Goal: Task Accomplishment & Management: Complete application form

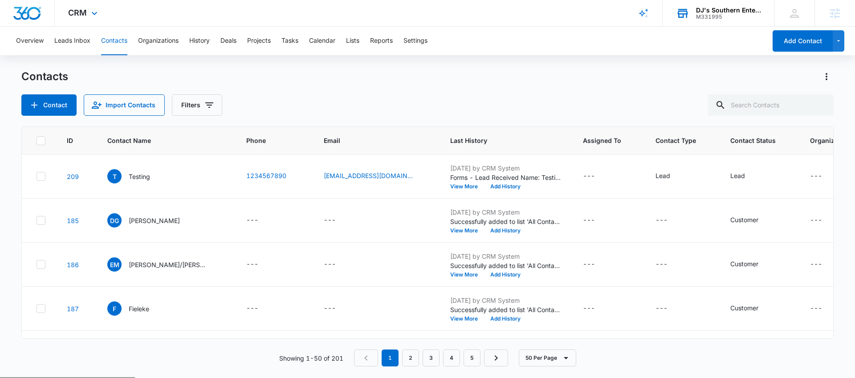
click at [722, 12] on div "DJ's Southern Enterprises" at bounding box center [728, 10] width 65 height 7
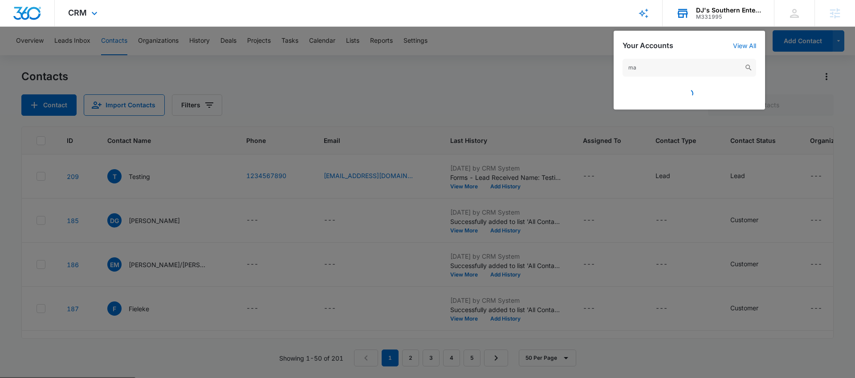
type input "m"
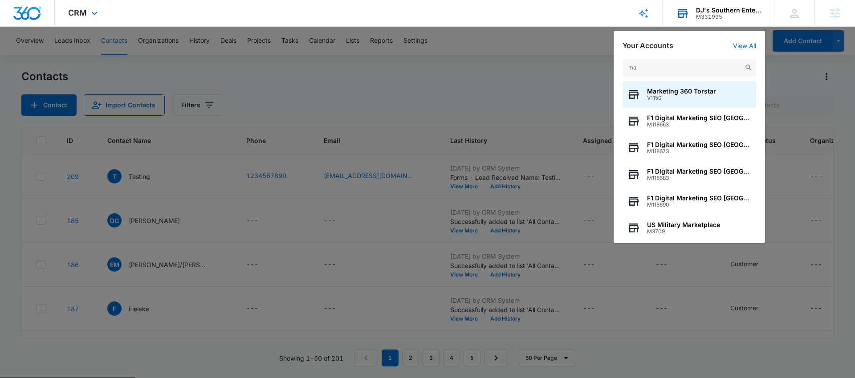
type input "m"
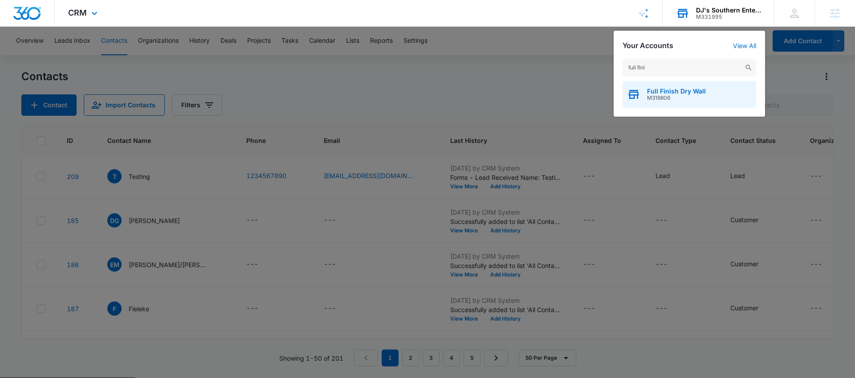
type input "full fini"
click at [658, 89] on span "Full Finish Dry Wall" at bounding box center [676, 91] width 59 height 7
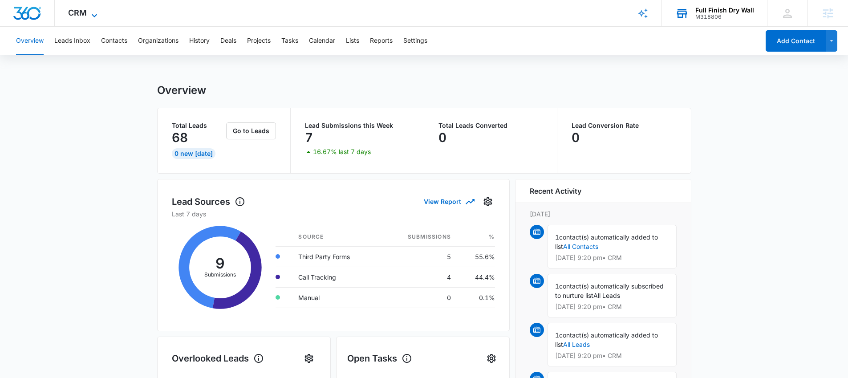
click at [86, 10] on span "CRM" at bounding box center [77, 12] width 19 height 9
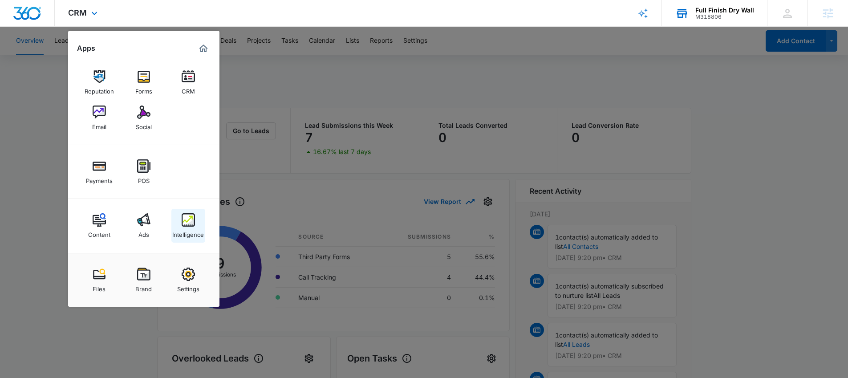
click at [187, 223] on img at bounding box center [188, 219] width 13 height 13
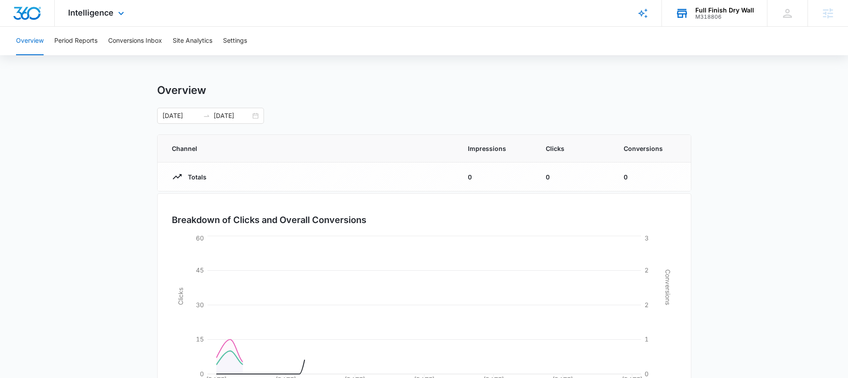
click at [85, 19] on div "Intelligence Apps Reputation Forms CRM Email Social Payments POS Content Ads In…" at bounding box center [97, 13] width 85 height 26
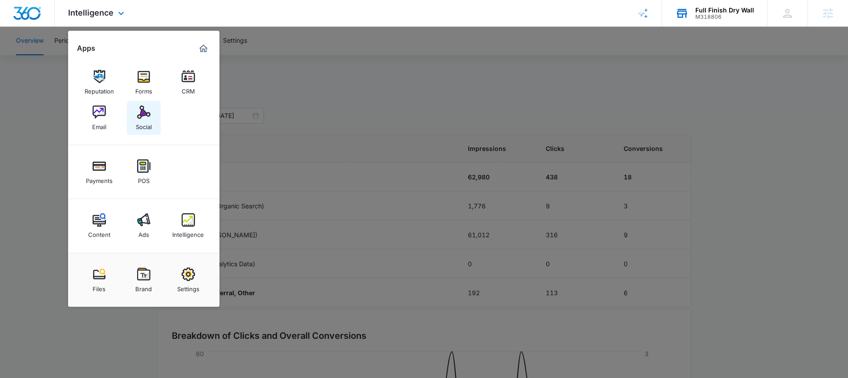
click at [141, 106] on img at bounding box center [143, 112] width 13 height 13
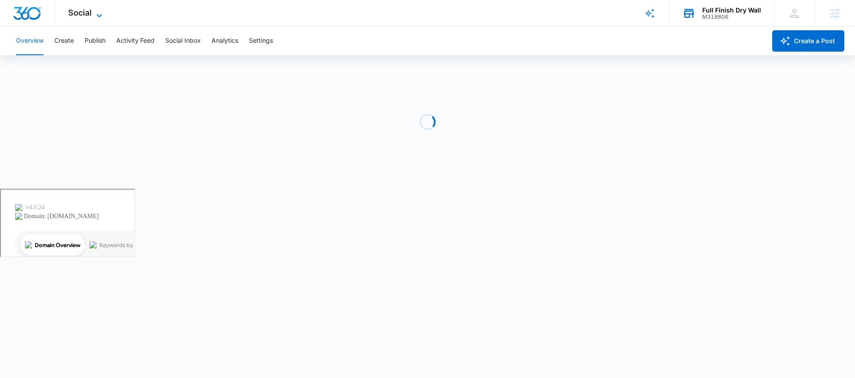
click at [85, 11] on span "Social" at bounding box center [80, 12] width 24 height 9
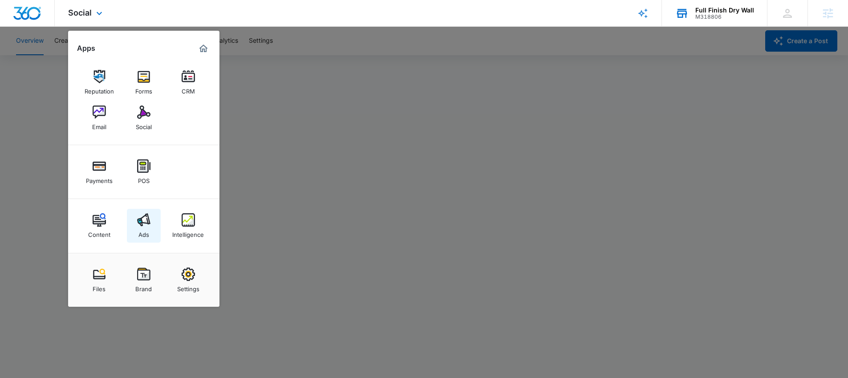
click at [139, 213] on img at bounding box center [143, 219] width 13 height 13
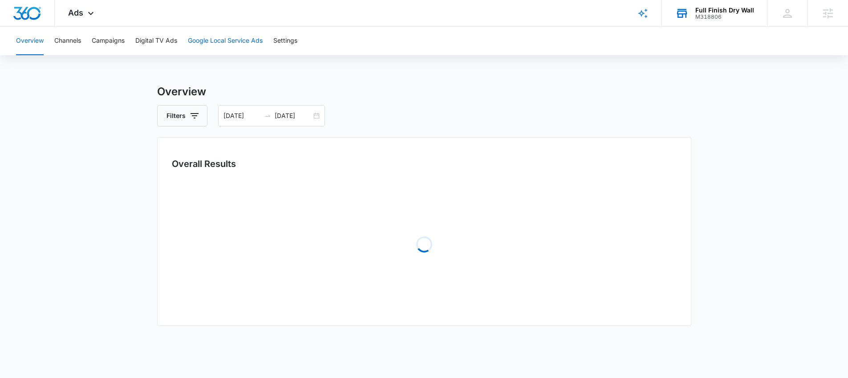
click at [219, 43] on button "Google Local Service Ads" at bounding box center [225, 41] width 75 height 28
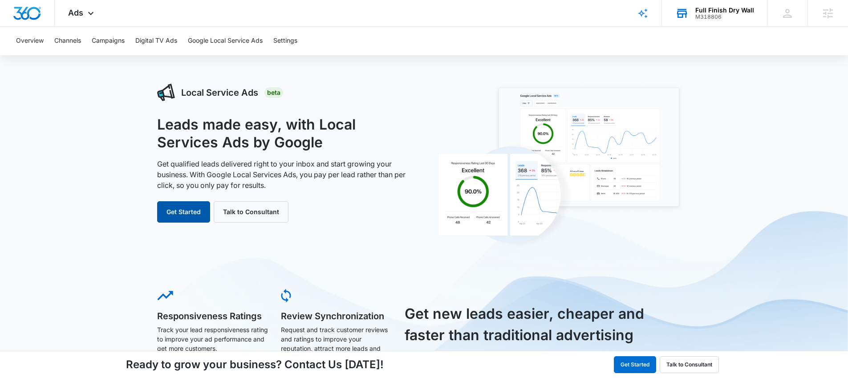
click at [175, 210] on button "Get Started" at bounding box center [183, 211] width 53 height 21
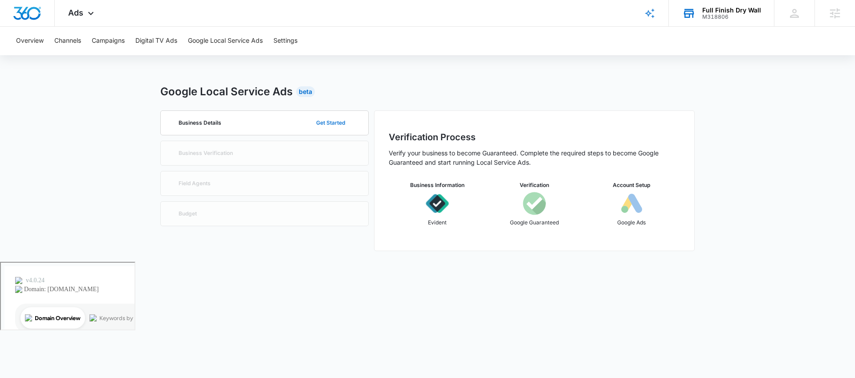
click at [330, 122] on button "Get Started" at bounding box center [330, 122] width 47 height 21
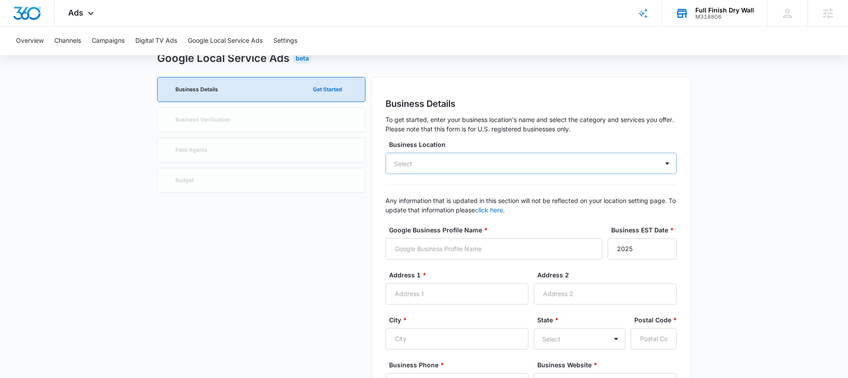
scroll to position [34, 0]
click at [668, 164] on div at bounding box center [667, 163] width 14 height 14
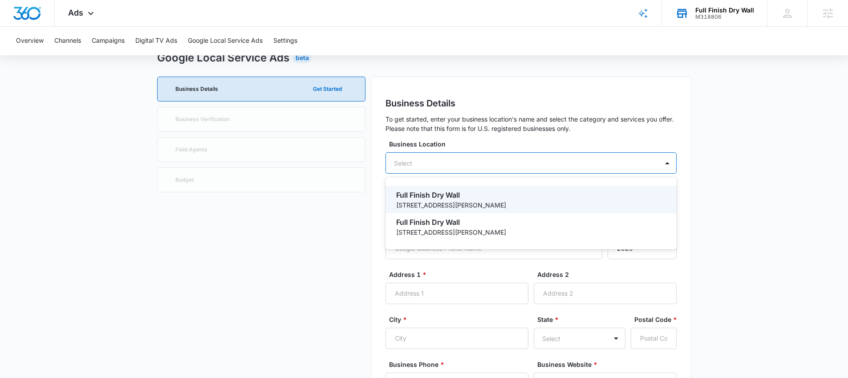
click at [505, 204] on p "7375 S ALKIRE ST APT 206" at bounding box center [530, 204] width 268 height 9
type input "Full Finish Dry Wall"
type input "7375 S ALKIRE ST APT 206"
type input "Littleton"
type input "80127"
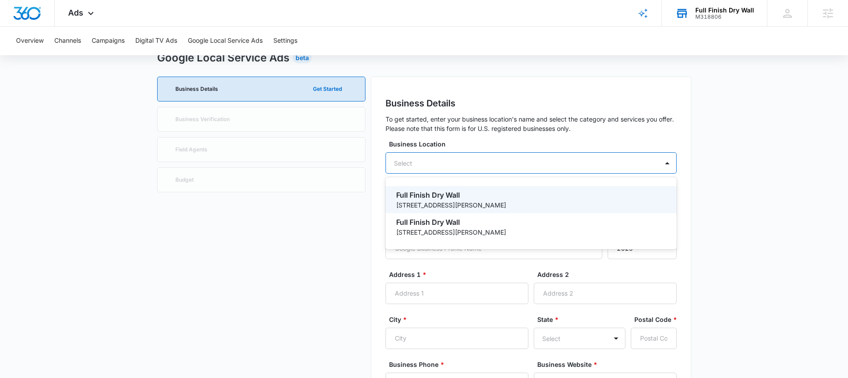
type input "7203713097"
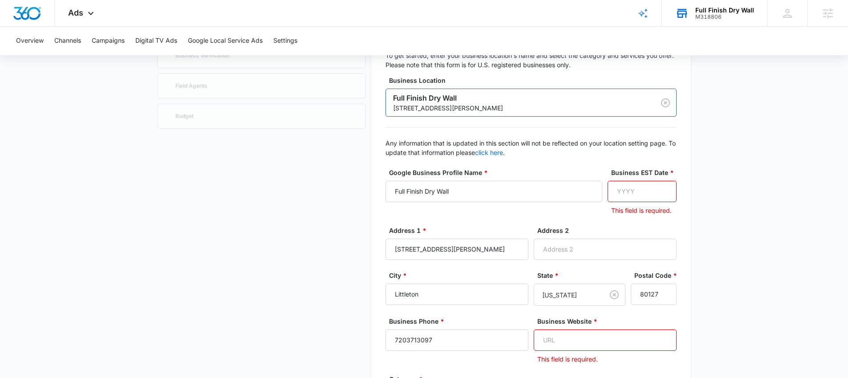
scroll to position [97, 0]
click at [645, 195] on input "Business EST Date *" at bounding box center [642, 191] width 69 height 21
type input "1999"
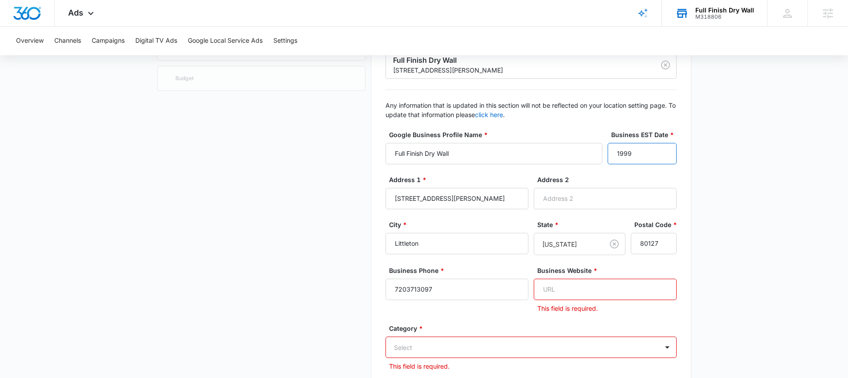
scroll to position [167, 0]
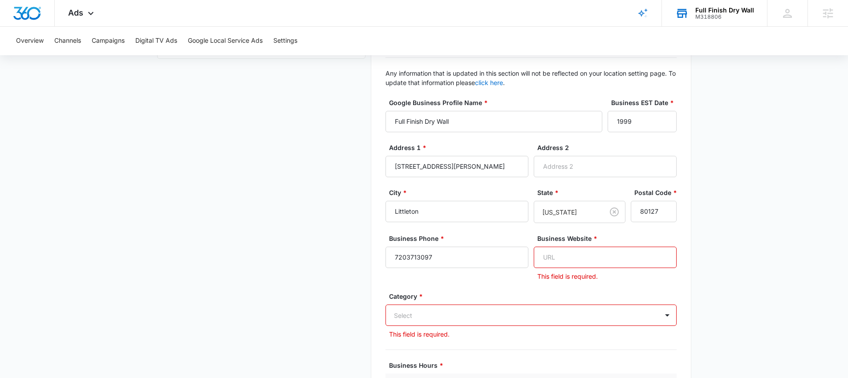
click at [567, 255] on input "Business Website *" at bounding box center [605, 257] width 143 height 21
paste input "https://fullfinishdrywall.com/?doing_wp_cron=1755036953.4804270267486572265625"
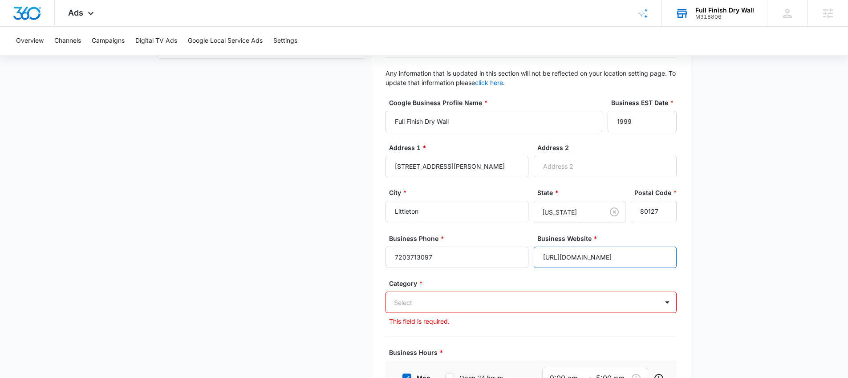
scroll to position [0, 133]
type input "https://fullfinishdrywall.com/?doing_wp_cron=1755036953.4804270267486572265625"
click at [501, 301] on div "Select" at bounding box center [531, 302] width 291 height 21
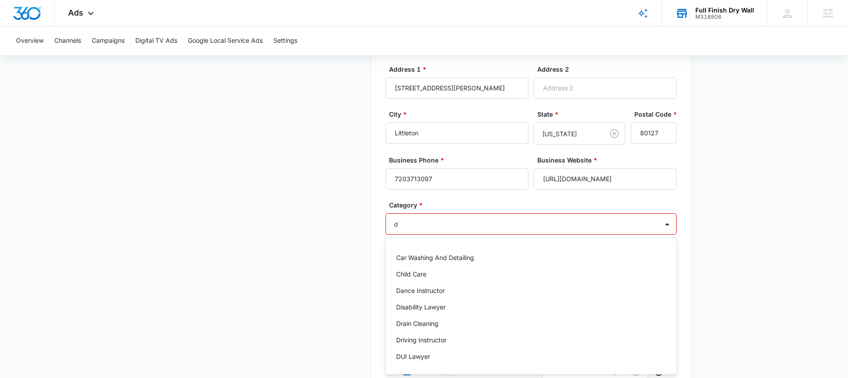
scroll to position [0, 0]
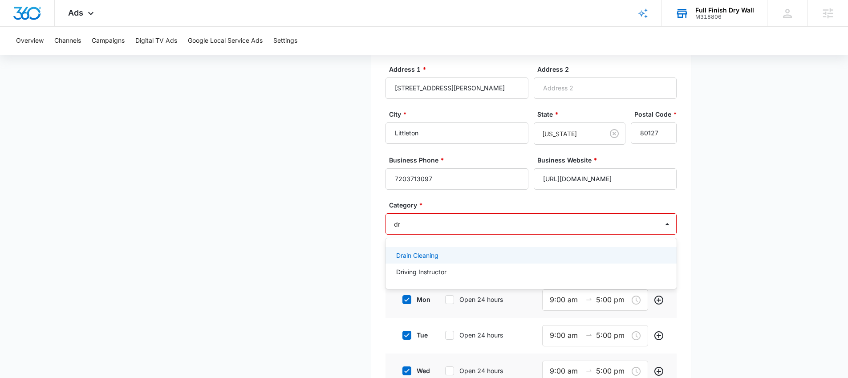
type input "d"
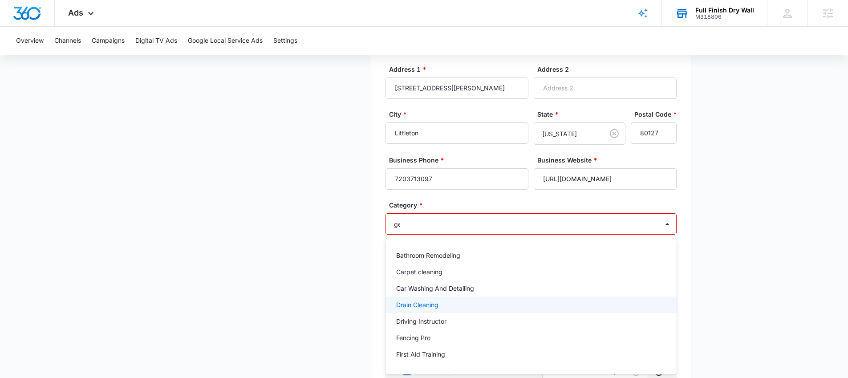
type input "gen"
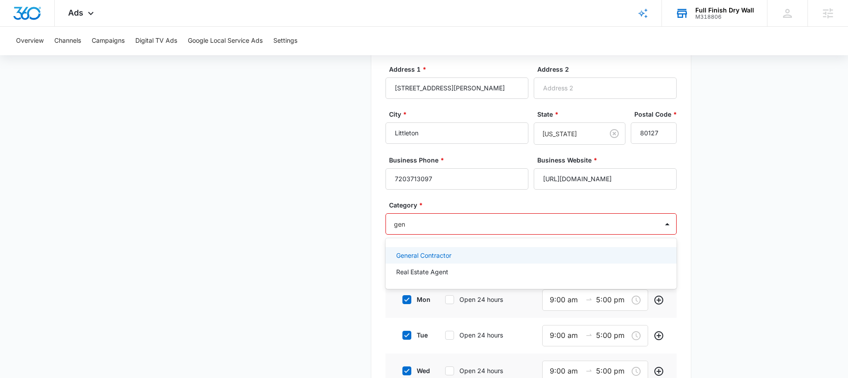
click at [473, 255] on div "General Contractor" at bounding box center [530, 255] width 268 height 9
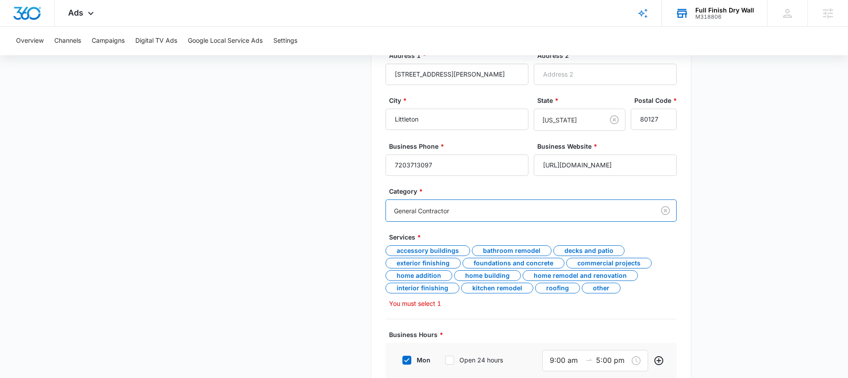
scroll to position [315, 0]
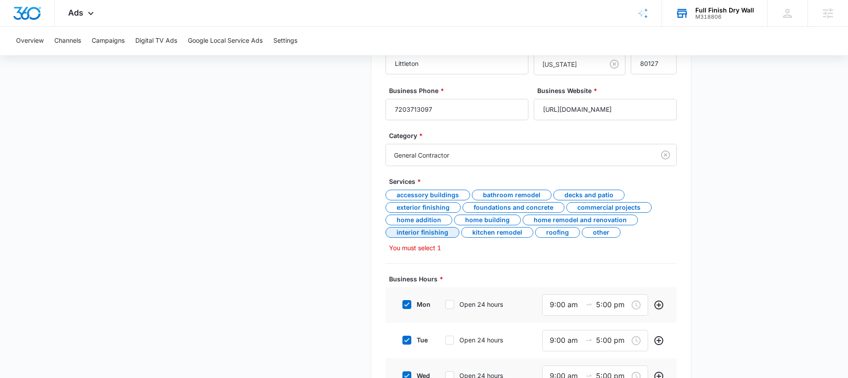
click at [435, 232] on div "Interior finishing" at bounding box center [423, 232] width 74 height 11
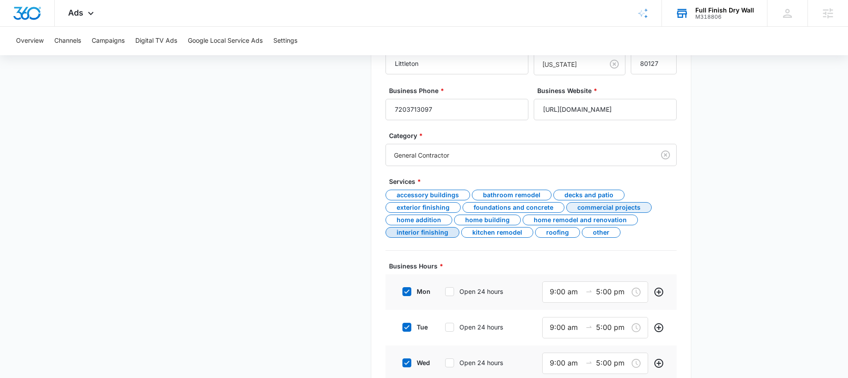
click at [613, 207] on div "Commercial projects" at bounding box center [608, 207] width 85 height 11
click at [481, 219] on div "Home building" at bounding box center [487, 220] width 67 height 11
click at [554, 218] on div "Home remodel and renovation" at bounding box center [580, 220] width 115 height 11
click at [495, 231] on div "Kitchen remodel" at bounding box center [497, 232] width 72 height 11
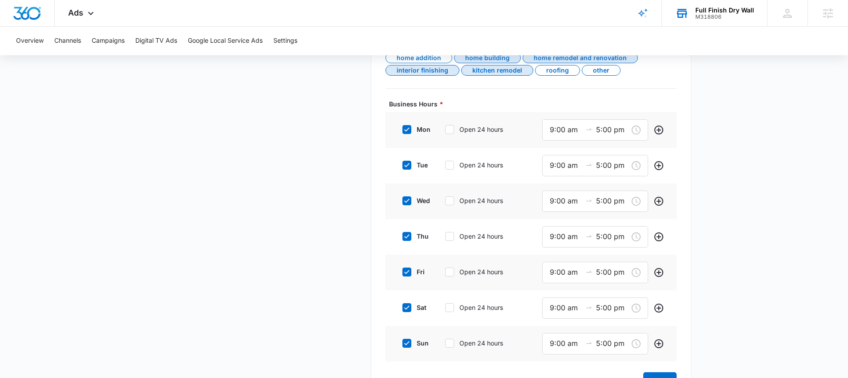
scroll to position [483, 0]
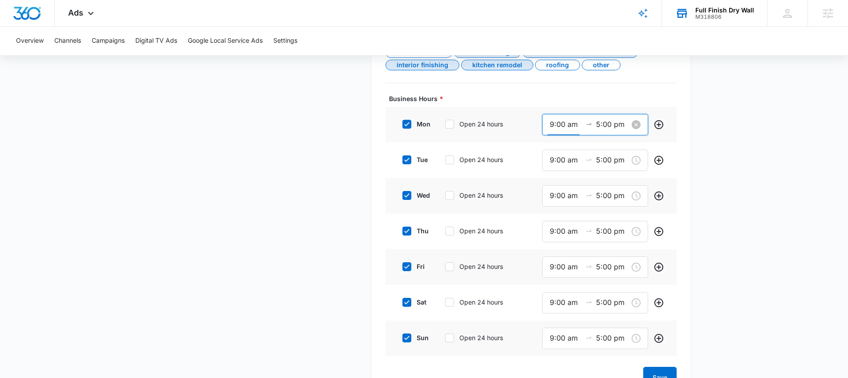
click at [554, 124] on input "9:00 am" at bounding box center [566, 124] width 32 height 11
click at [549, 149] on div "08" at bounding box center [554, 151] width 25 height 12
type input "8:00 am"
click at [598, 124] on input "5:00 pm" at bounding box center [612, 124] width 32 height 11
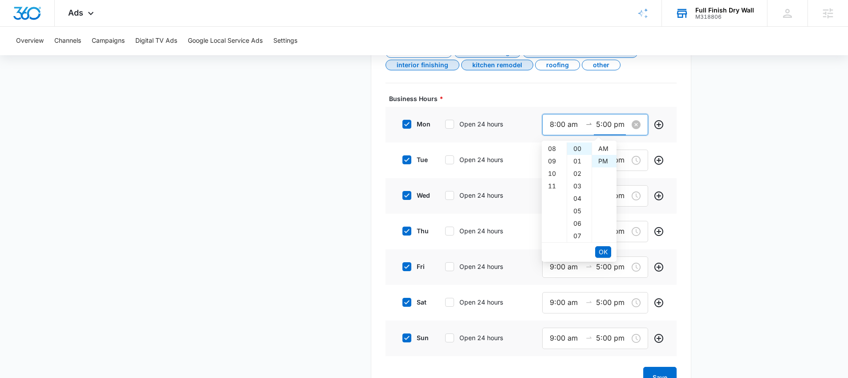
scroll to position [12, 0]
click at [553, 159] on div "06" at bounding box center [554, 161] width 25 height 12
type input "6:00 pm"
click at [606, 251] on span "OK" at bounding box center [603, 252] width 9 height 10
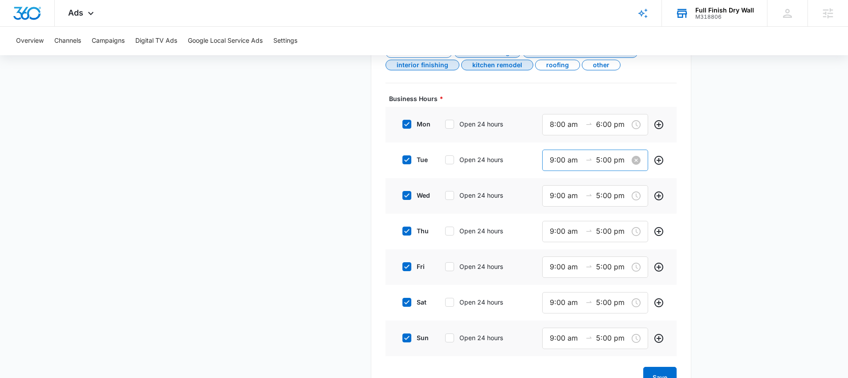
click at [586, 163] on div at bounding box center [589, 160] width 14 height 9
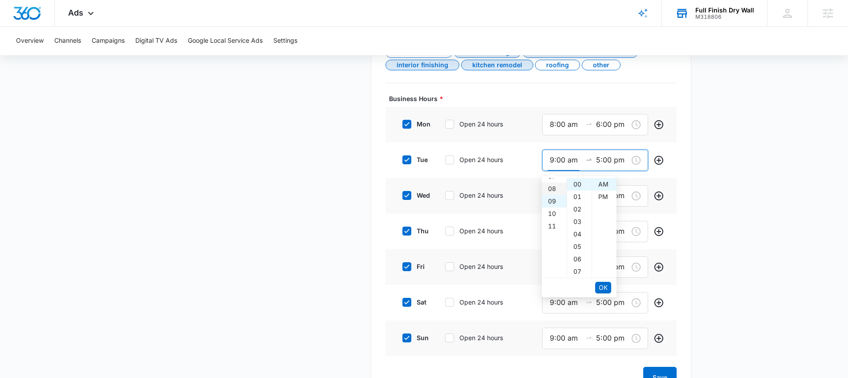
scroll to position [93, 0]
click at [552, 191] on div "08" at bounding box center [554, 190] width 25 height 12
type input "8:00 am"
click at [603, 159] on input "5:00 pm" at bounding box center [612, 159] width 32 height 11
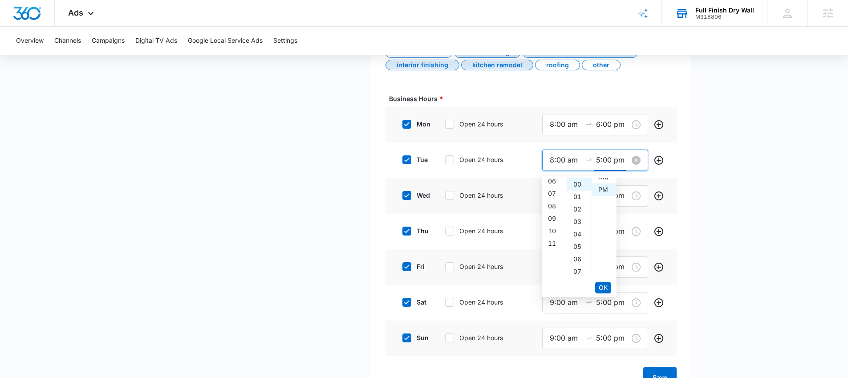
scroll to position [12, 0]
click at [577, 258] on div "06" at bounding box center [579, 259] width 24 height 12
click at [578, 183] on div "00" at bounding box center [579, 184] width 24 height 12
click at [554, 196] on div "06" at bounding box center [554, 197] width 25 height 12
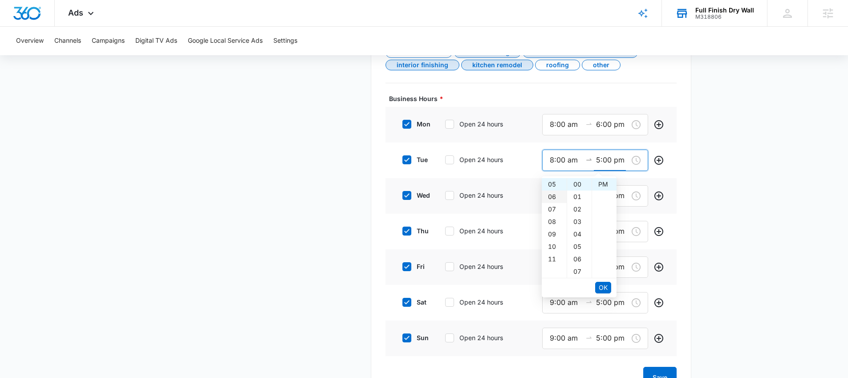
type input "6:00 pm"
click at [606, 286] on span "OK" at bounding box center [603, 288] width 9 height 10
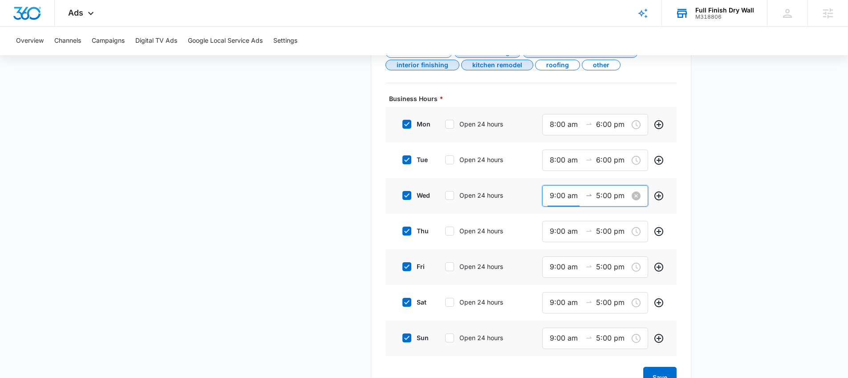
click at [556, 195] on input "9:00 am" at bounding box center [566, 195] width 32 height 11
click at [551, 232] on div "08" at bounding box center [554, 233] width 25 height 12
type input "8:00 am"
click at [602, 194] on input "5:00 pm" at bounding box center [612, 195] width 32 height 11
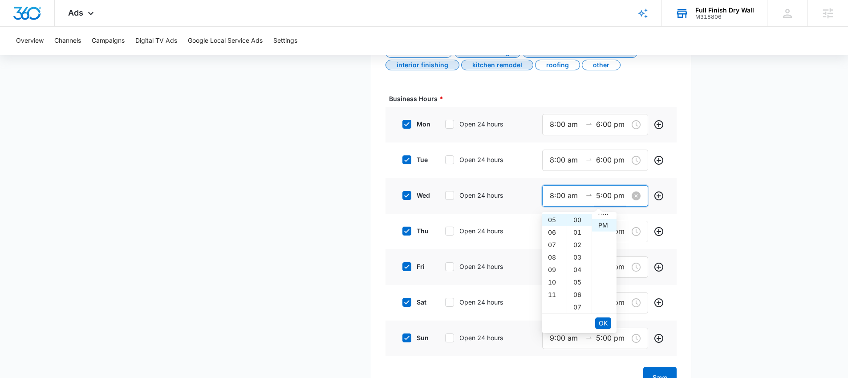
scroll to position [12, 0]
click at [551, 230] on div "06" at bounding box center [554, 232] width 25 height 12
type input "6:00 pm"
click at [601, 322] on span "OK" at bounding box center [603, 323] width 9 height 10
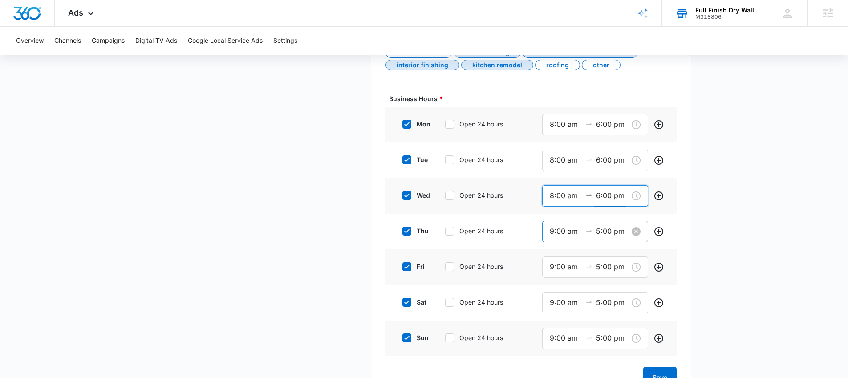
click at [555, 232] on input "9:00 am" at bounding box center [566, 231] width 32 height 11
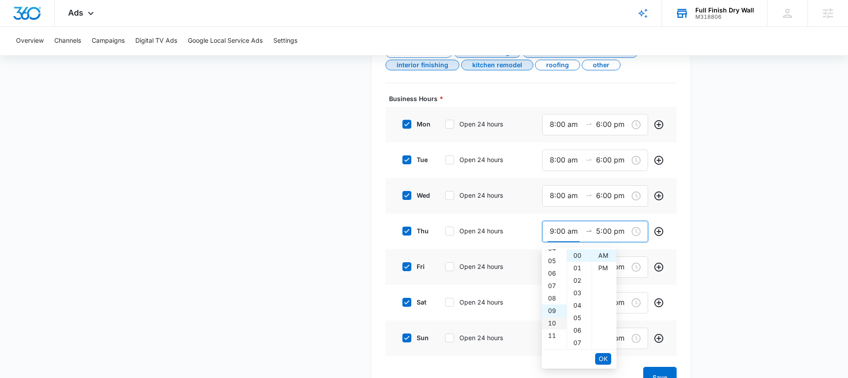
scroll to position [53, 0]
click at [554, 301] on div "08" at bounding box center [554, 302] width 25 height 12
type input "8:00 am"
click at [605, 228] on input "5:00 pm" at bounding box center [612, 231] width 32 height 11
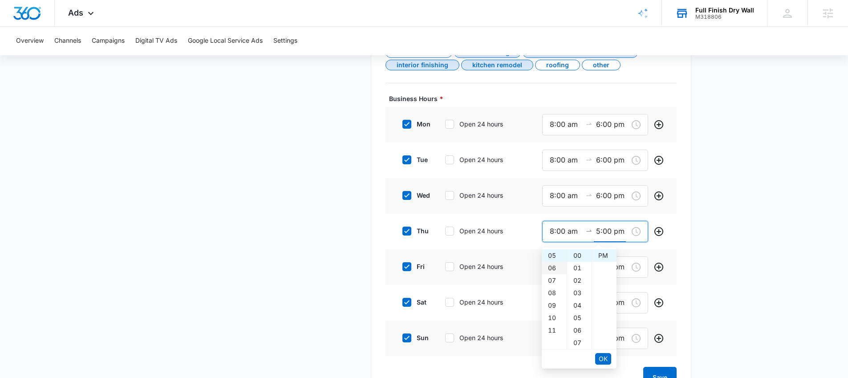
click at [557, 267] on div "06" at bounding box center [554, 268] width 25 height 12
type input "6:00 pm"
click at [603, 360] on span "OK" at bounding box center [603, 359] width 9 height 10
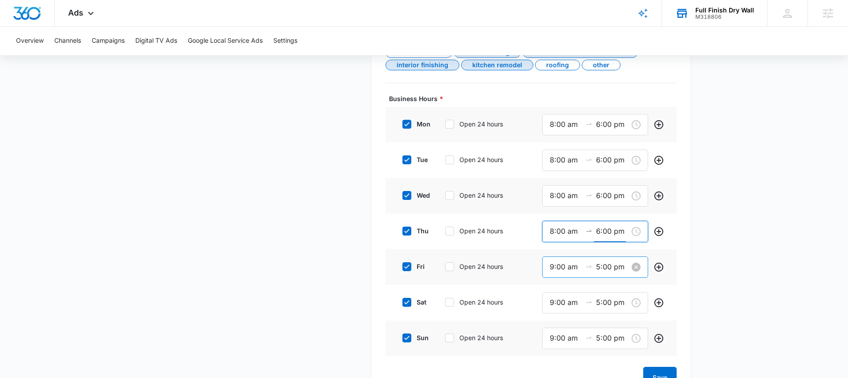
click at [554, 265] on input "9:00 am" at bounding box center [566, 266] width 32 height 11
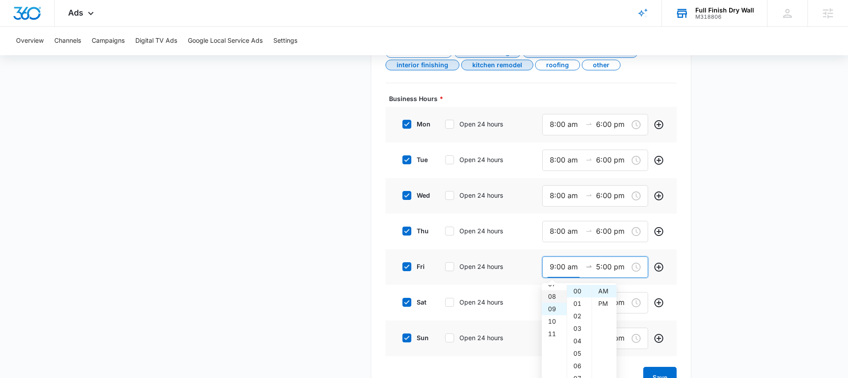
click at [552, 292] on div "08" at bounding box center [554, 296] width 25 height 12
type input "8:00 am"
click at [600, 266] on input "5:00 pm" at bounding box center [612, 266] width 32 height 11
click at [550, 301] on div "06" at bounding box center [554, 303] width 25 height 12
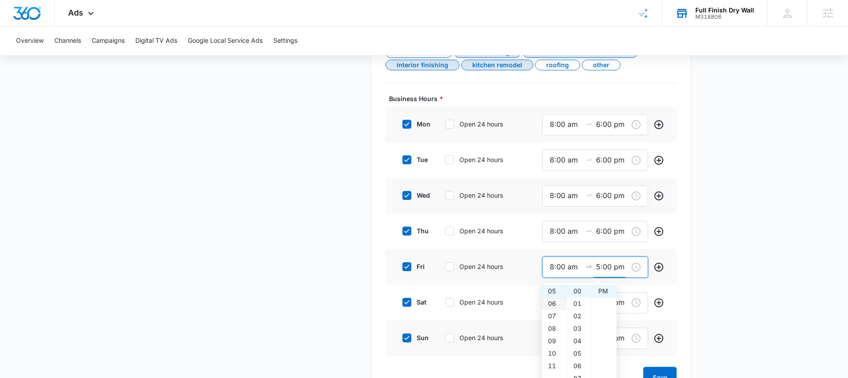
type input "6:00 pm"
type input "9:00 am"
type input "5:00 pm"
click at [626, 362] on body "Ads Apps Reputation Forms CRM Email Social Payments POS Content Ads Intelligenc…" at bounding box center [424, 0] width 848 height 967
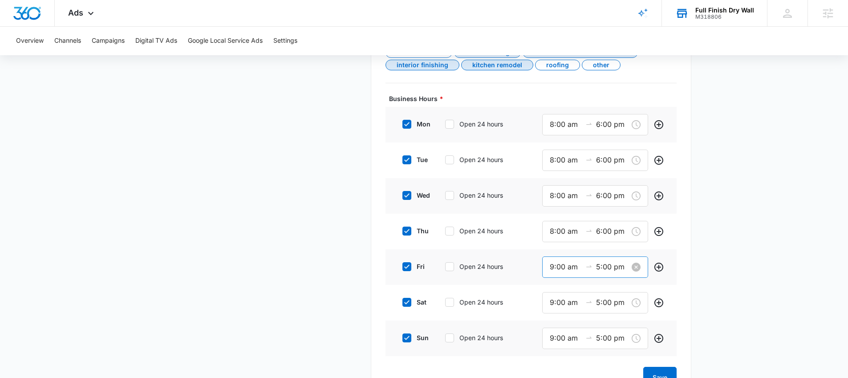
click at [561, 263] on input "9:00 am" at bounding box center [566, 266] width 32 height 11
click at [552, 315] on div "08" at bounding box center [554, 318] width 25 height 12
type input "8:00 am"
click at [600, 265] on input "5:00 pm" at bounding box center [612, 266] width 32 height 11
click at [556, 301] on div "06" at bounding box center [554, 303] width 25 height 12
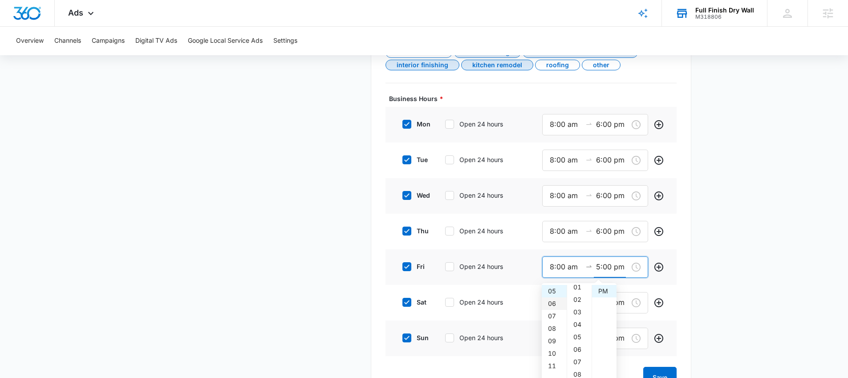
type input "6:00 pm"
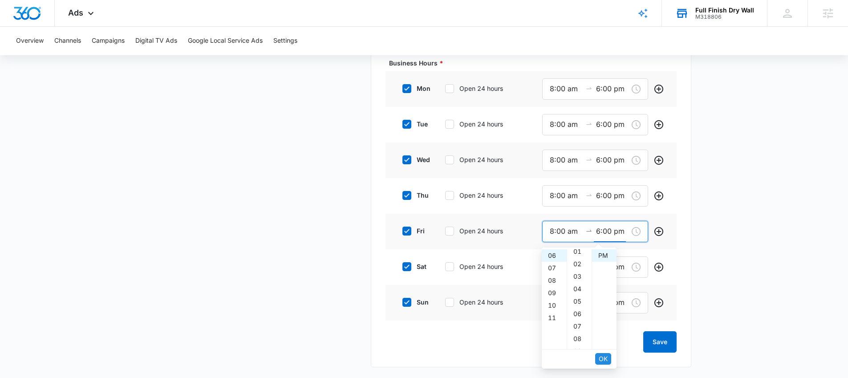
click at [604, 361] on span "OK" at bounding box center [603, 359] width 9 height 10
click at [554, 264] on input "9:00 am" at bounding box center [566, 266] width 32 height 11
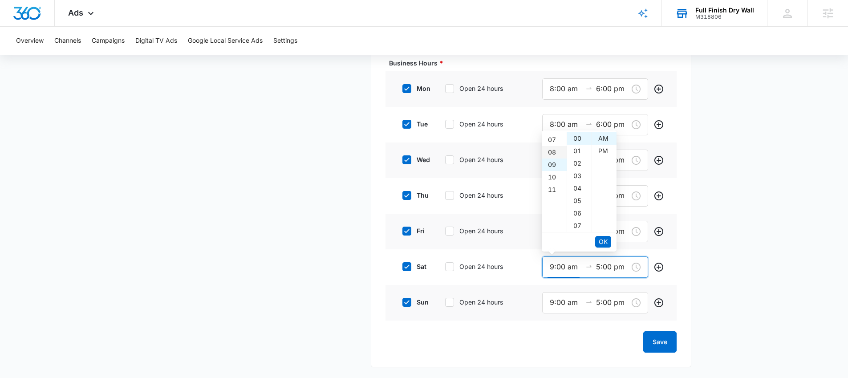
click at [550, 150] on div "08" at bounding box center [554, 152] width 25 height 12
type input "8:00 am"
click at [605, 267] on input "5:00 pm" at bounding box center [612, 266] width 32 height 11
click at [554, 149] on div "06" at bounding box center [554, 151] width 25 height 12
type input "6:00 pm"
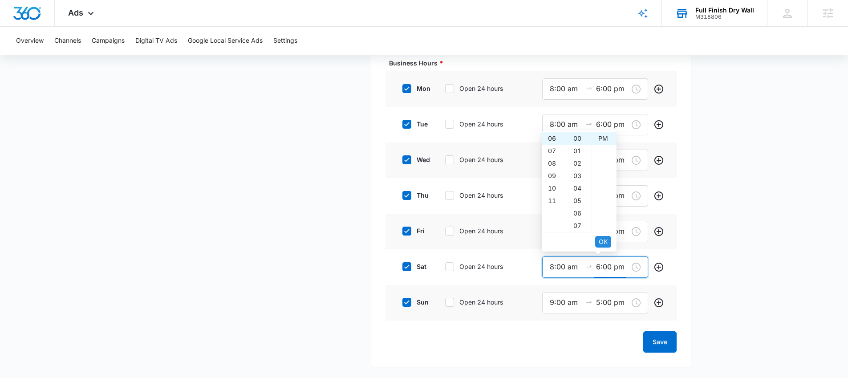
click at [599, 243] on span "OK" at bounding box center [603, 242] width 9 height 10
click at [406, 301] on icon at bounding box center [407, 302] width 8 height 8
click at [402, 301] on input "sun" at bounding box center [399, 302] width 6 height 6
checkbox input "false"
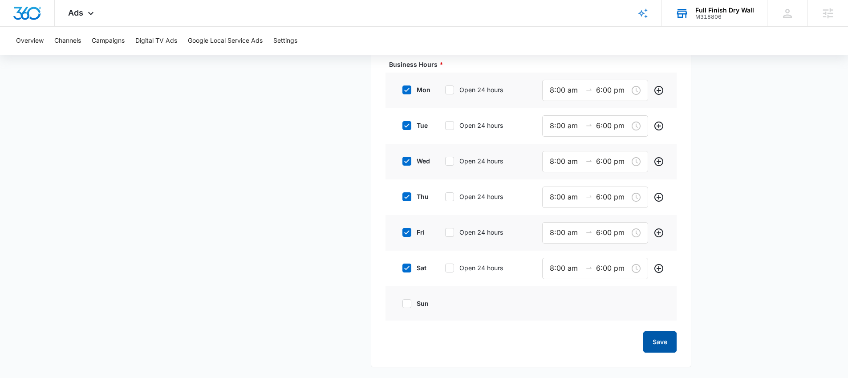
click at [655, 345] on button "Save" at bounding box center [659, 341] width 33 height 21
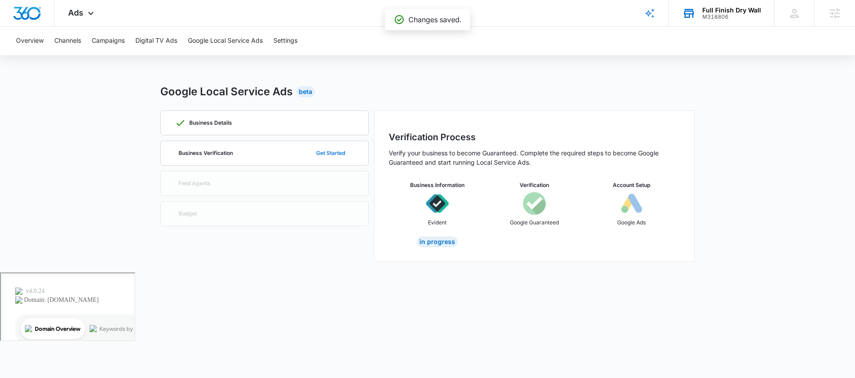
click at [329, 152] on button "Get Started" at bounding box center [330, 152] width 47 height 21
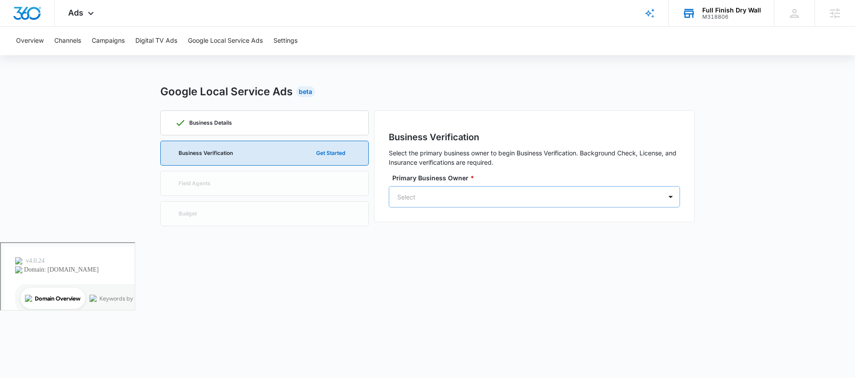
click at [445, 199] on div at bounding box center [523, 196] width 253 height 11
click at [450, 236] on p "Wade Hansen" at bounding box center [482, 231] width 107 height 9
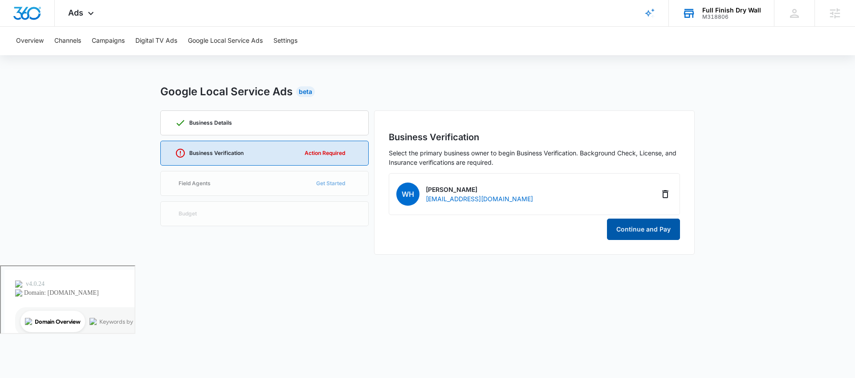
drag, startPoint x: 629, startPoint y: 225, endPoint x: 625, endPoint y: 235, distance: 10.8
click at [625, 235] on button "Continue and Pay" at bounding box center [643, 229] width 73 height 21
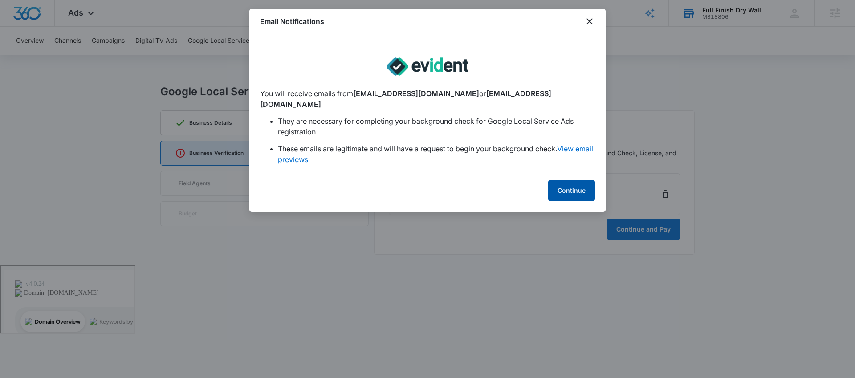
click at [557, 183] on button "Continue" at bounding box center [571, 190] width 47 height 21
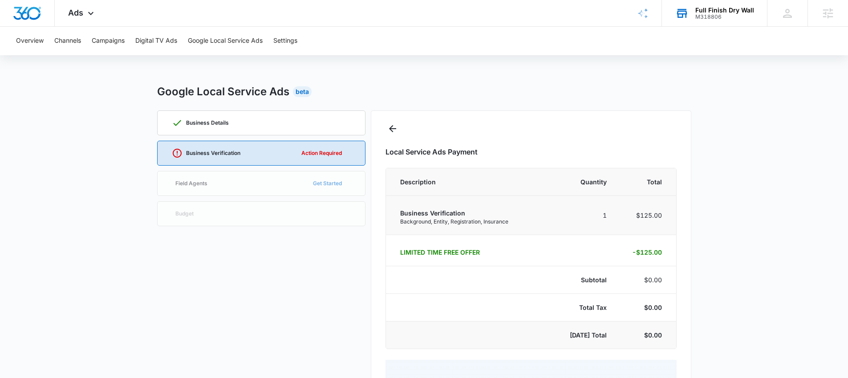
select select "pm_1QbpkFA4n8RTgNjUiC8FdlNw"
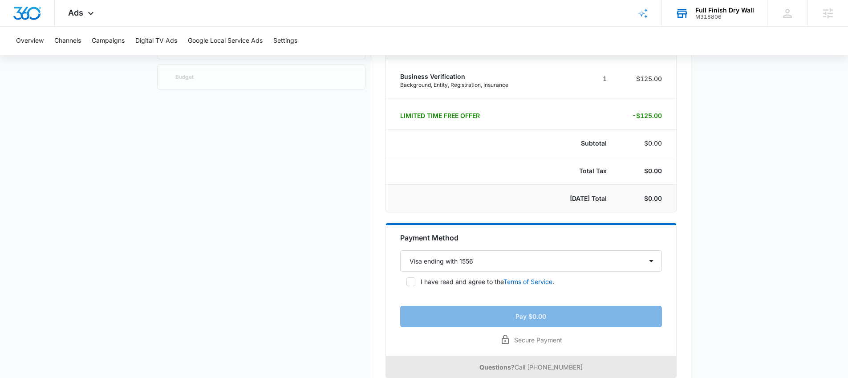
scroll to position [162, 0]
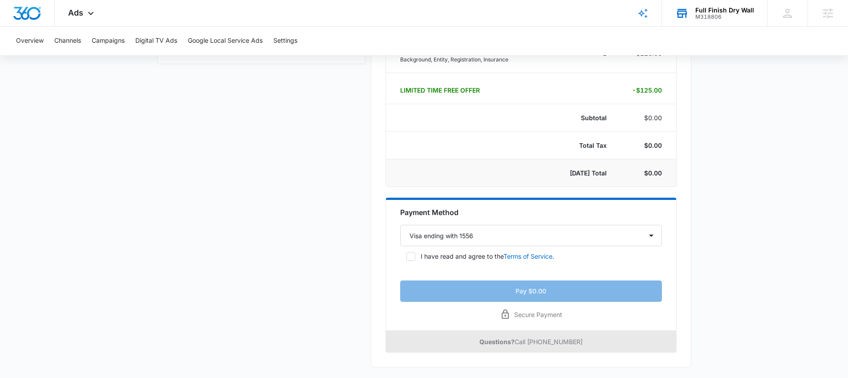
click at [407, 258] on icon at bounding box center [411, 256] width 8 height 8
click at [406, 258] on input "I have read and agree to the Terms of Service ." at bounding box center [403, 256] width 6 height 6
checkbox input "true"
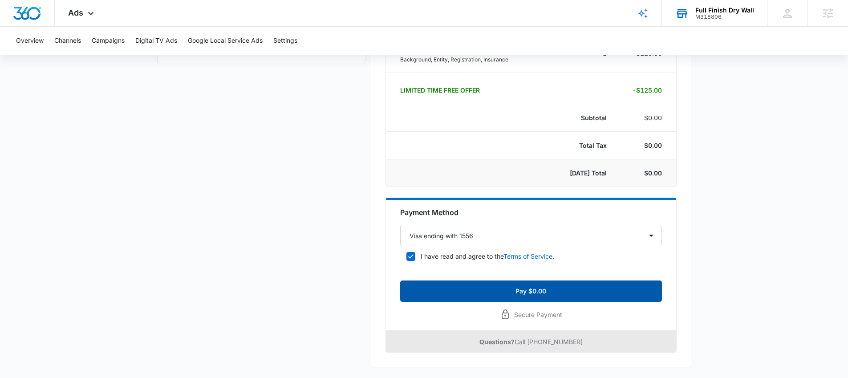
click at [536, 292] on button "Pay $0.00" at bounding box center [531, 290] width 262 height 21
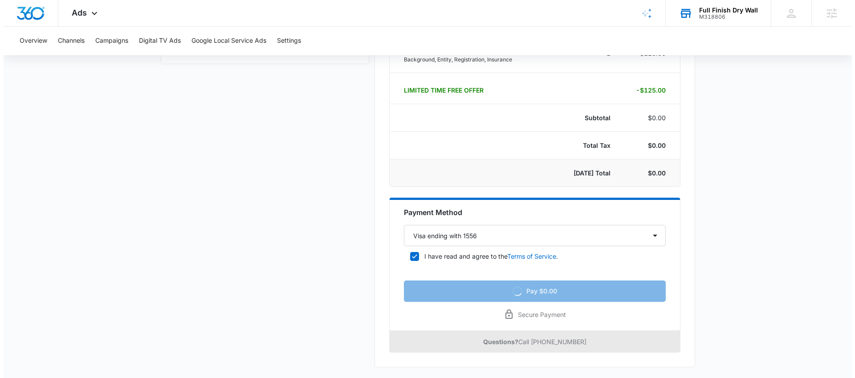
scroll to position [0, 0]
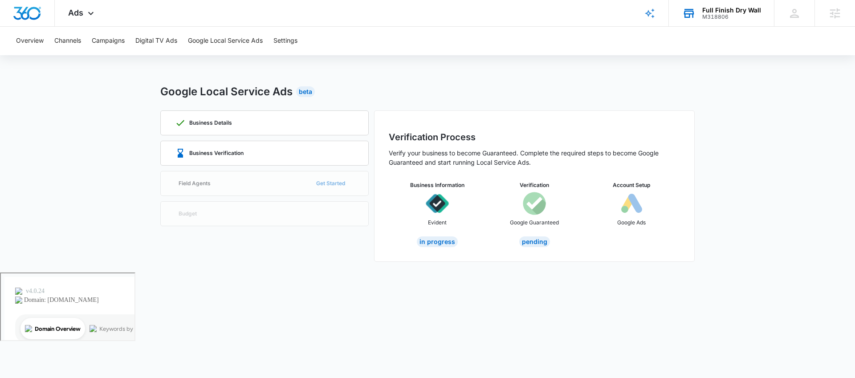
click at [339, 183] on div "Business Details Business Verification Field Agents Get Started Budget" at bounding box center [264, 185] width 208 height 151
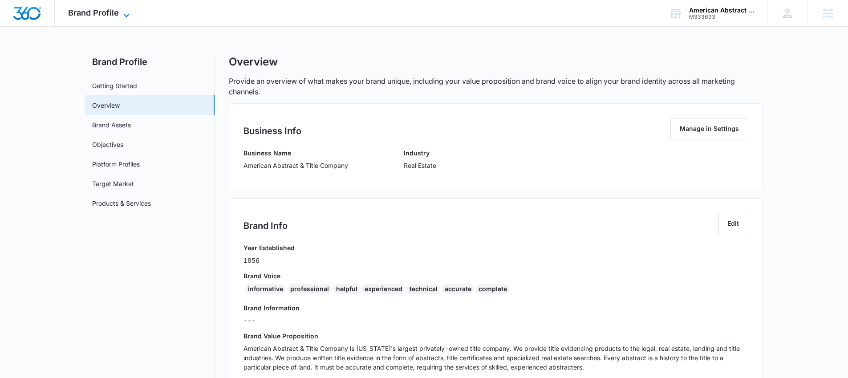
click at [93, 12] on span "Brand Profile" at bounding box center [93, 12] width 51 height 9
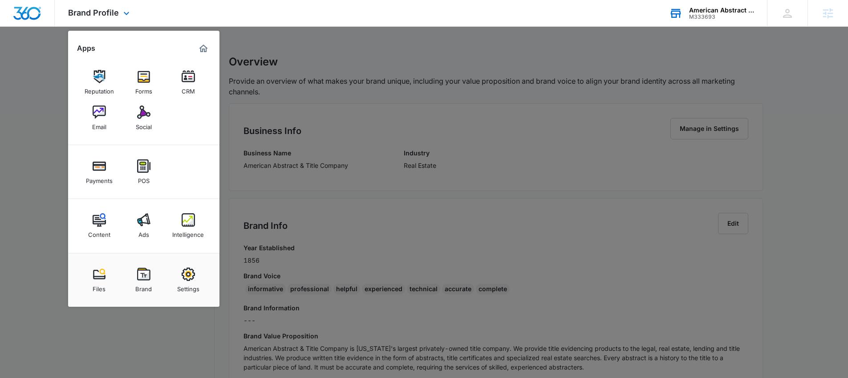
click at [674, 13] on icon at bounding box center [675, 13] width 13 height 13
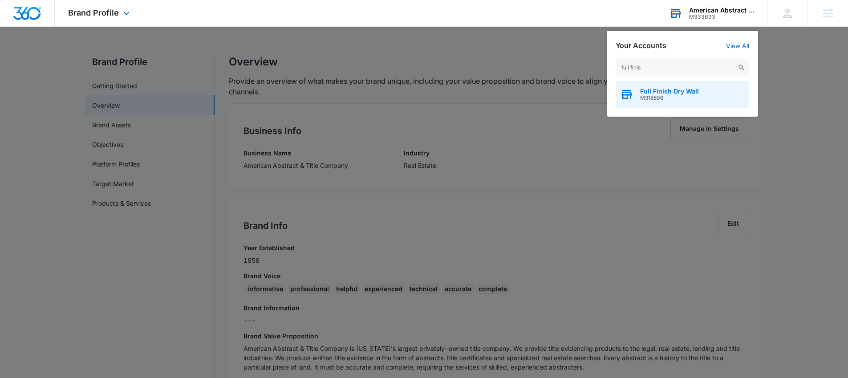
type input "full finis"
click at [638, 91] on div "Full Finish Dry Wall M318806" at bounding box center [683, 94] width 134 height 27
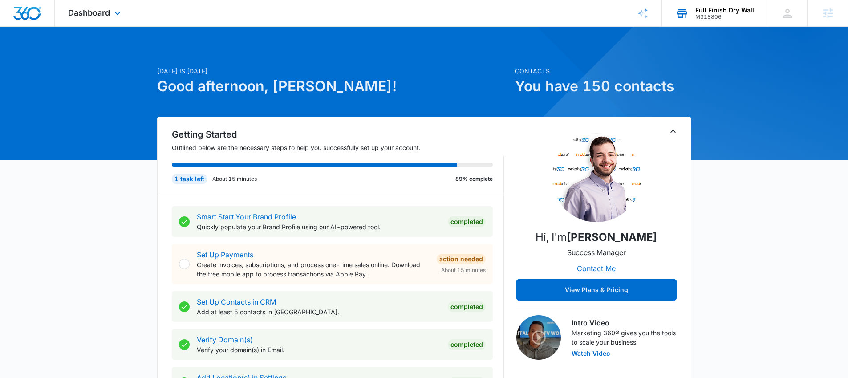
click at [104, 18] on div "Dashboard Apps Reputation Forms CRM Email Social Payments POS Content Ads Intel…" at bounding box center [95, 13] width 81 height 26
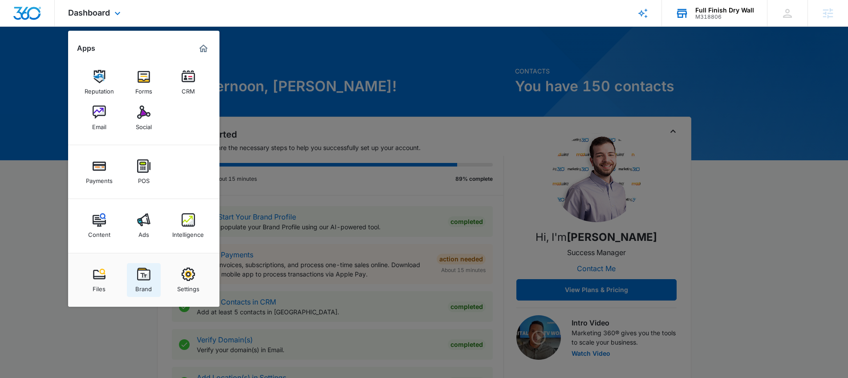
click at [141, 278] on img at bounding box center [143, 274] width 13 height 13
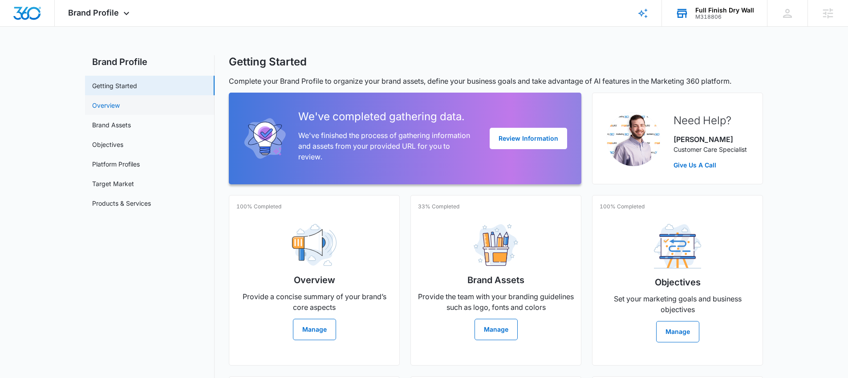
click at [120, 101] on link "Overview" at bounding box center [106, 105] width 28 height 9
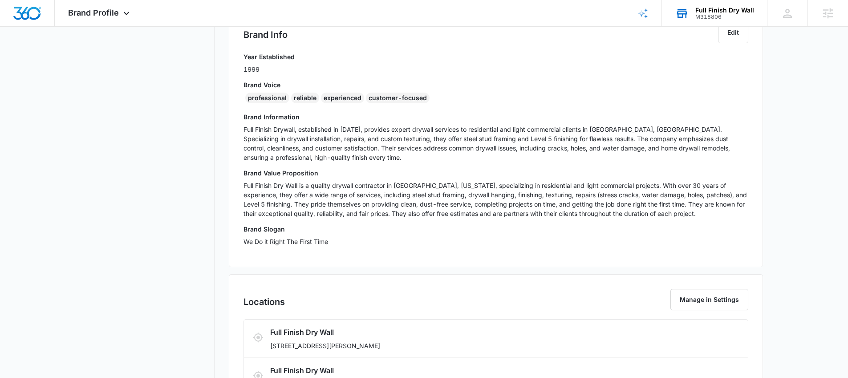
scroll to position [191, 0]
